Goal: Task Accomplishment & Management: Manage account settings

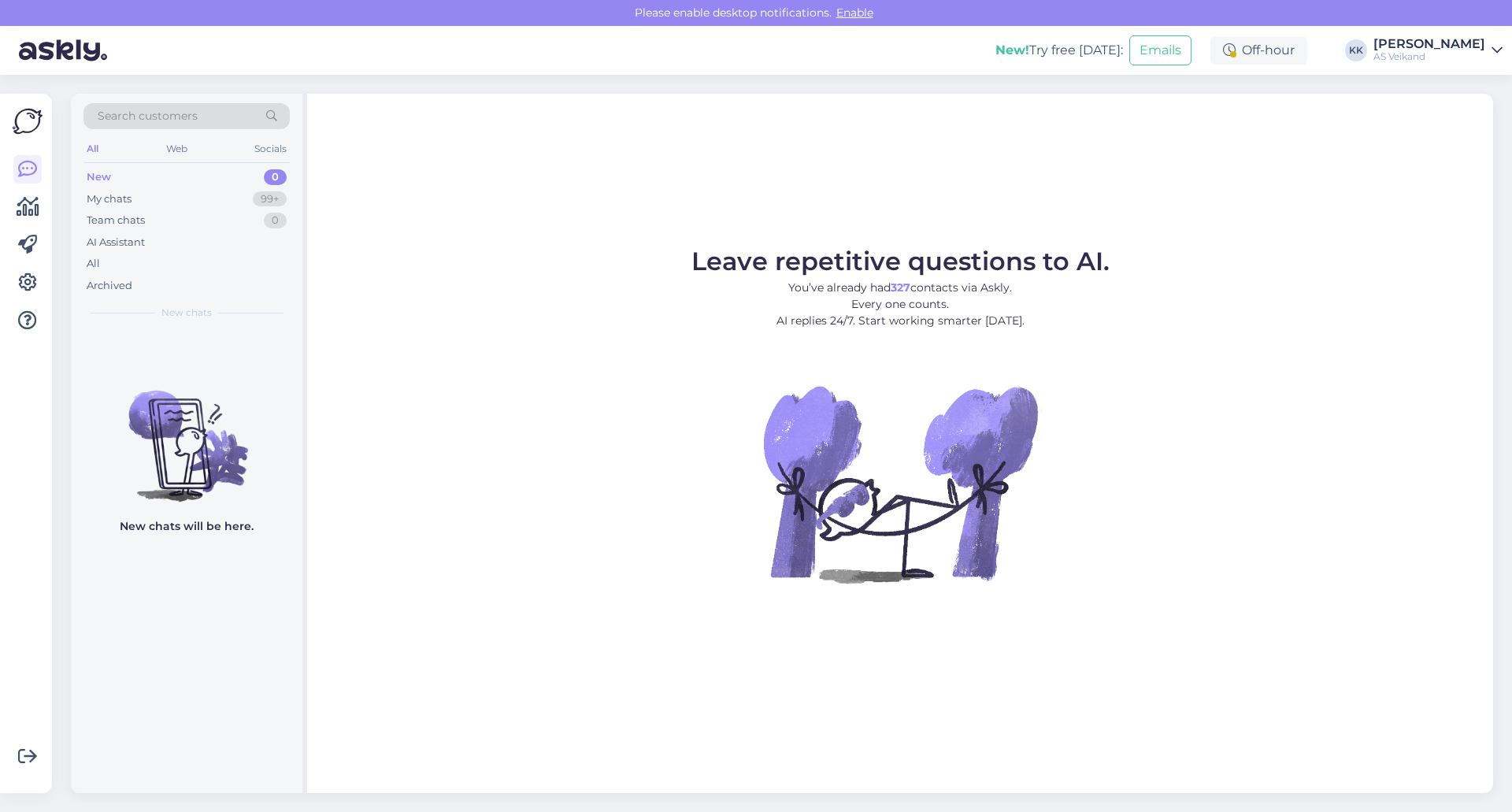
click at [1474, 49] on div "[PERSON_NAME]" at bounding box center [1429, 44] width 112 height 13
click at [1386, 165] on div "Log out" at bounding box center [1406, 160] width 192 height 28
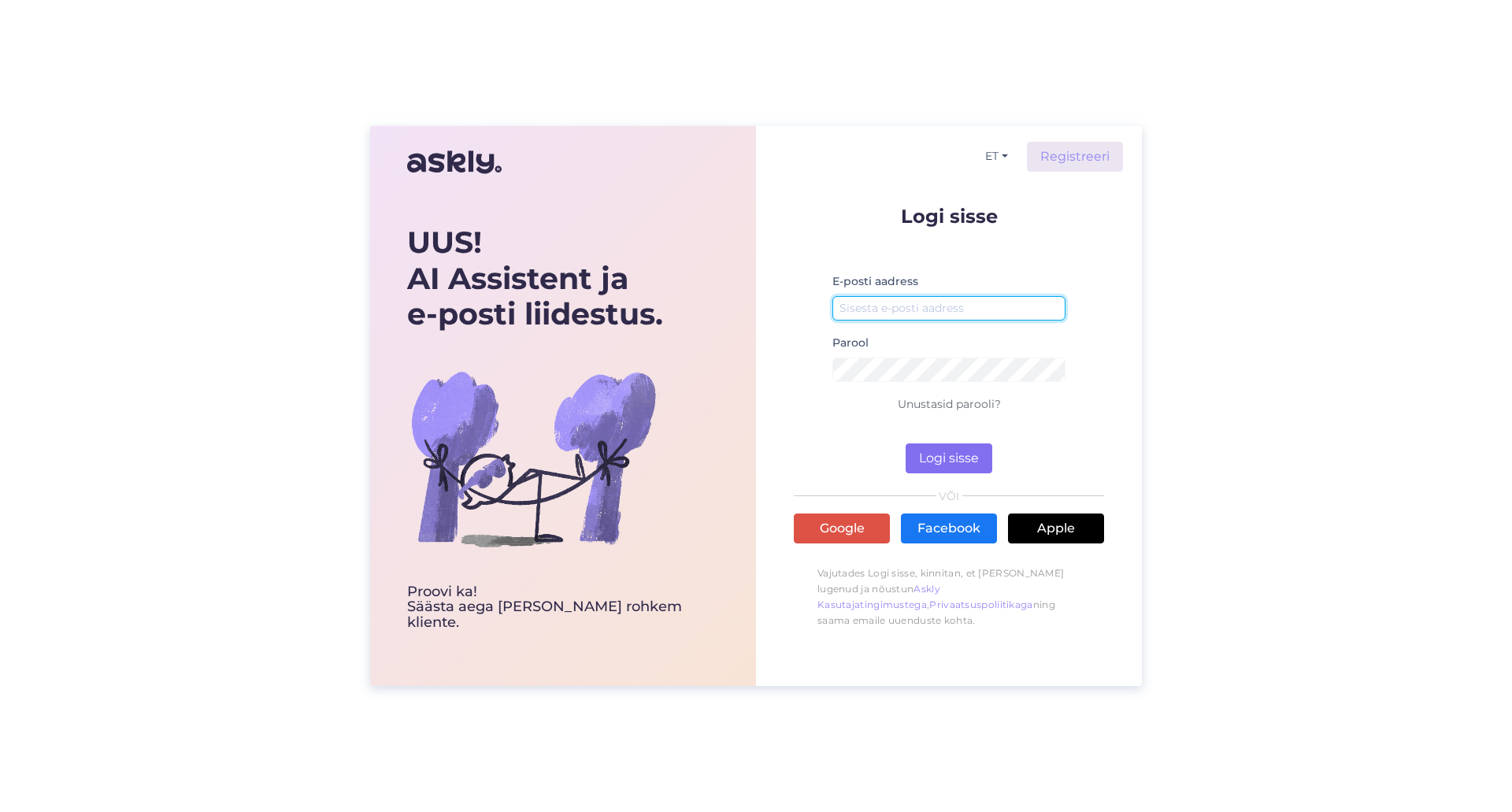
type input "[EMAIL_ADDRESS][DOMAIN_NAME]"
click at [966, 456] on button "Logi sisse" at bounding box center [948, 458] width 87 height 30
